Goal: Transaction & Acquisition: Obtain resource

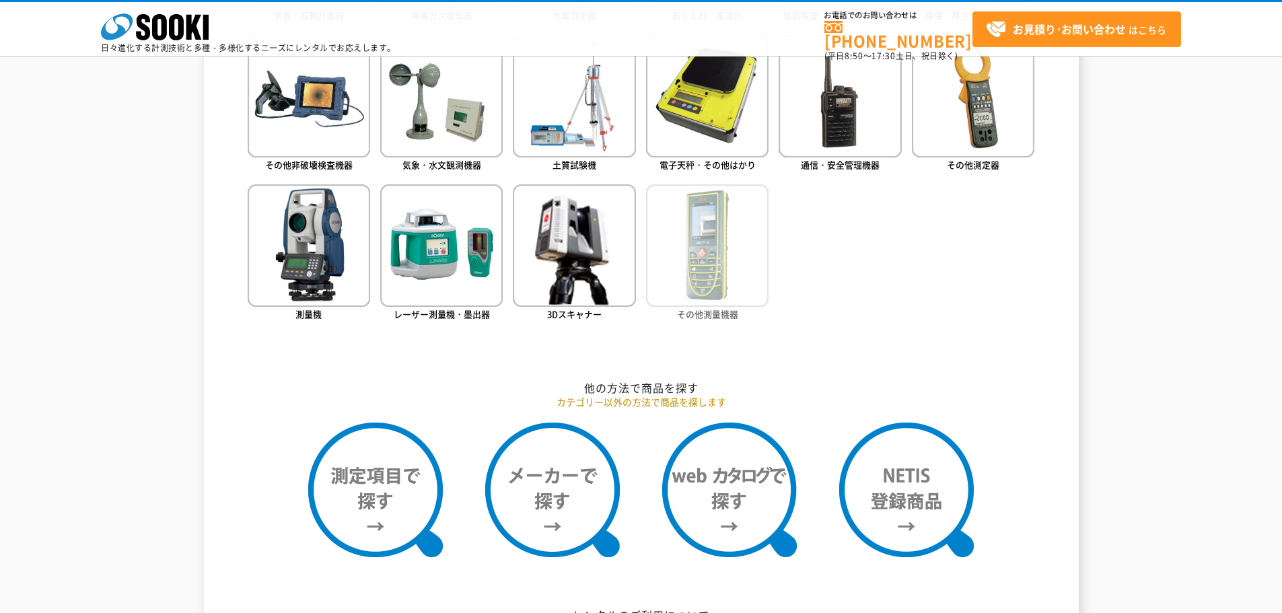
scroll to position [875, 0]
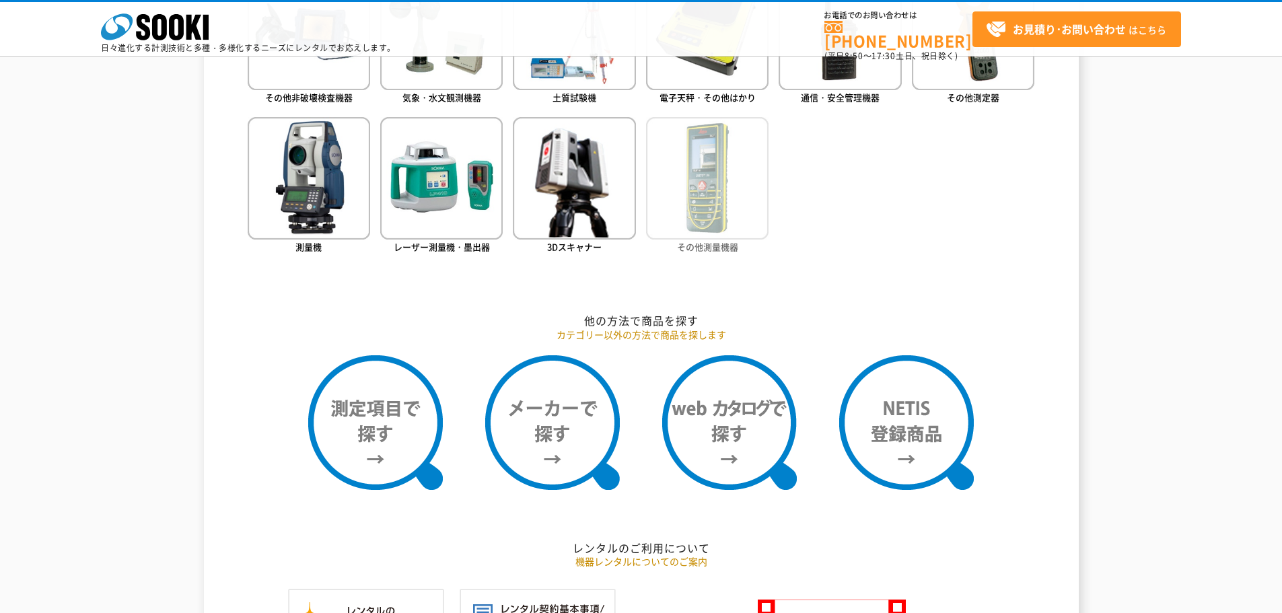
click at [730, 192] on img at bounding box center [707, 178] width 122 height 122
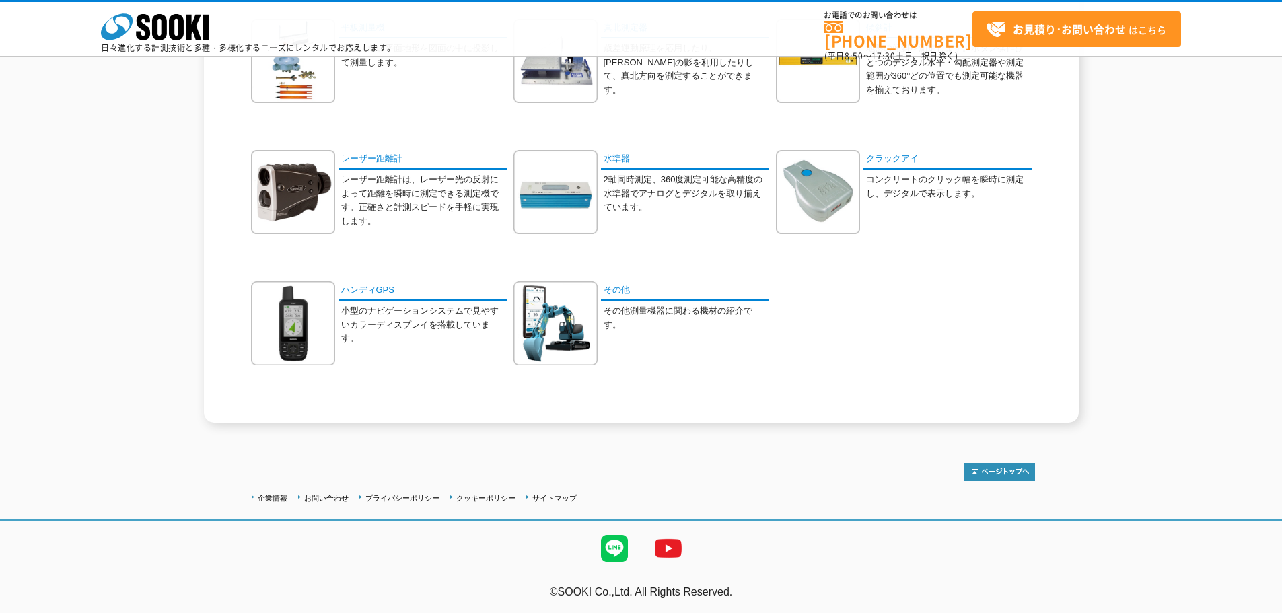
scroll to position [73, 0]
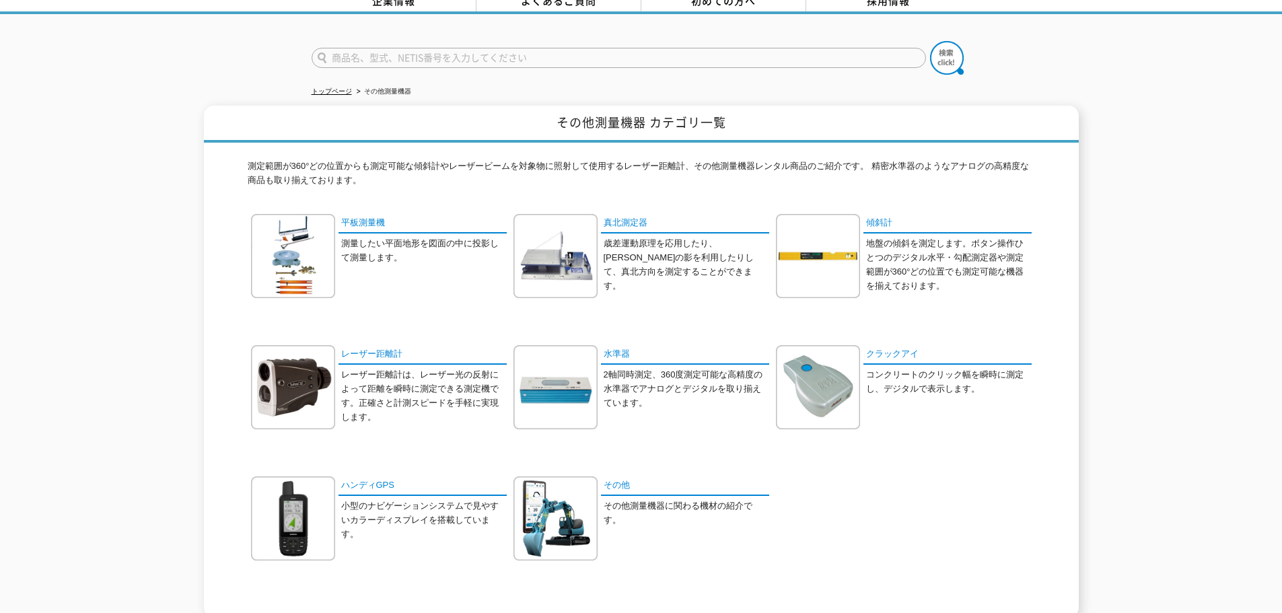
click at [339, 52] on input "text" at bounding box center [619, 58] width 614 height 20
click at [378, 52] on input "すとっぷ" at bounding box center [619, 58] width 614 height 20
type input "す"
type input "ストップウォッチ"
click at [951, 52] on img at bounding box center [947, 58] width 34 height 34
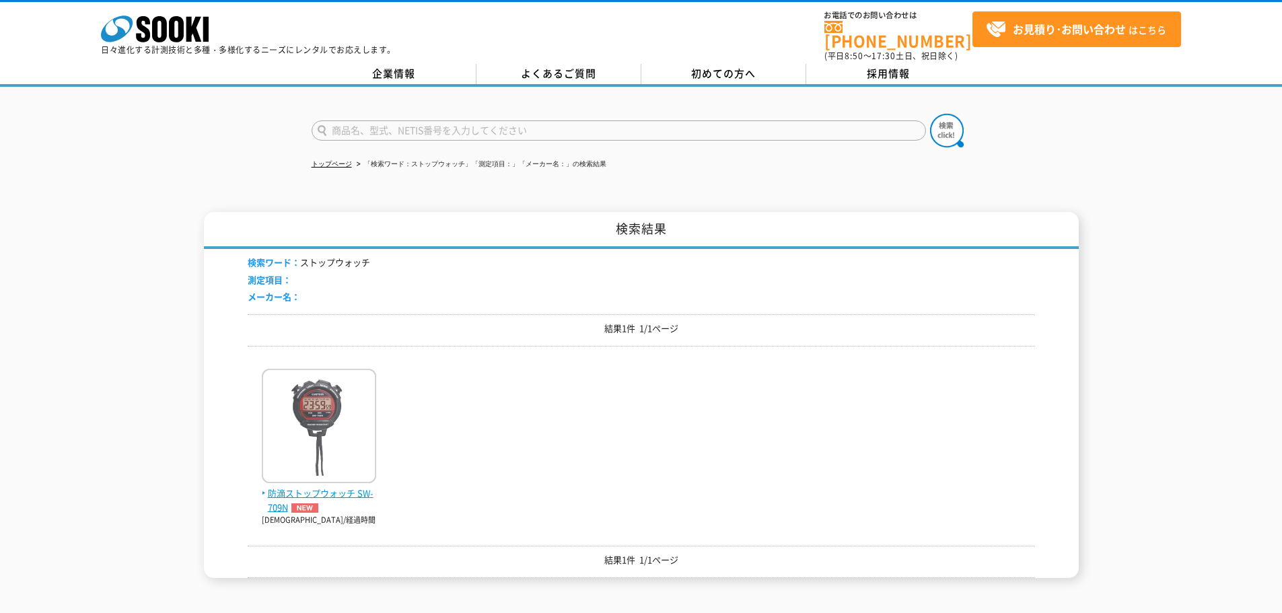
click at [312, 487] on span "防滴ストップウォッチ SW-709N" at bounding box center [319, 501] width 114 height 28
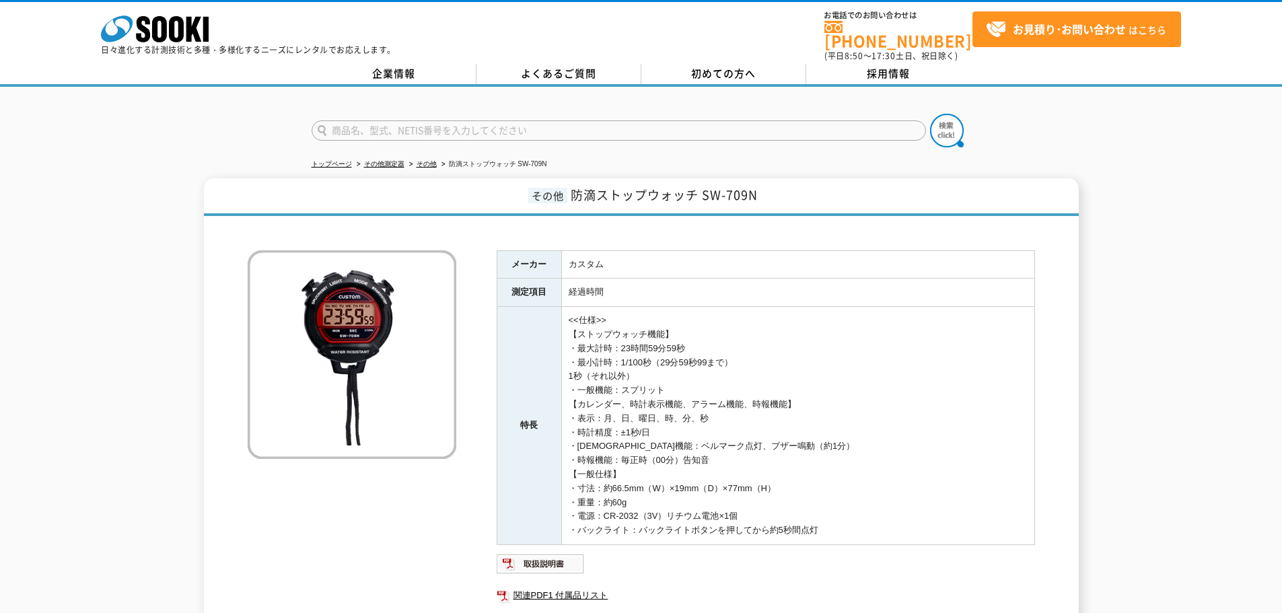
scroll to position [67, 0]
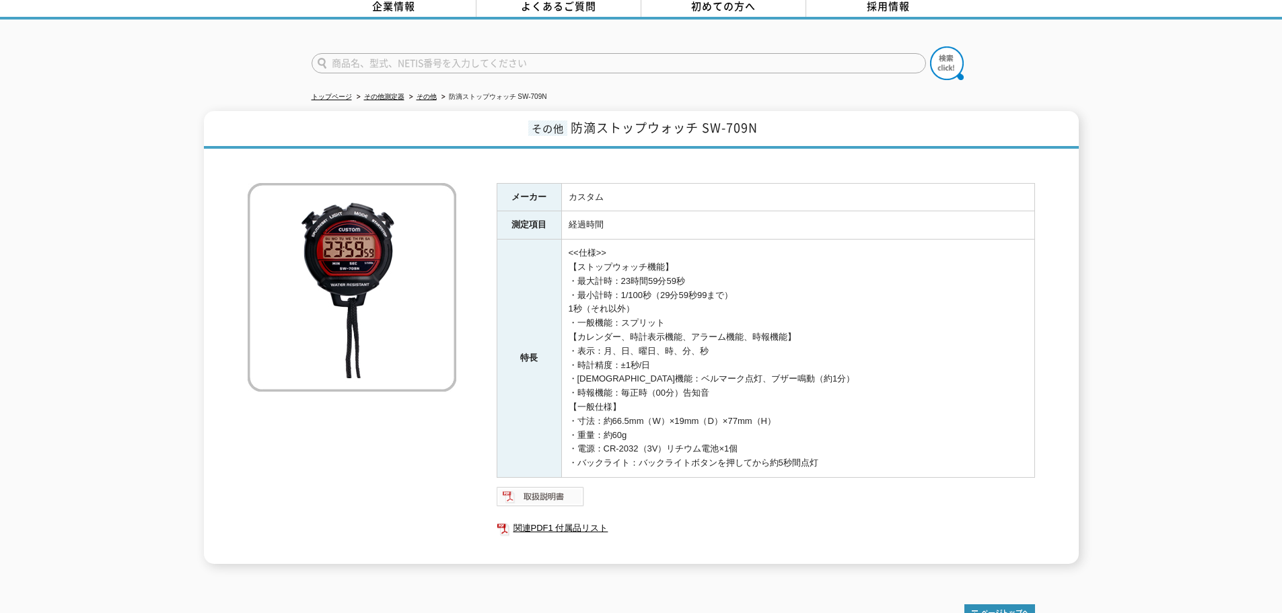
click at [551, 486] on img at bounding box center [541, 497] width 88 height 22
